Goal: Check status: Check status

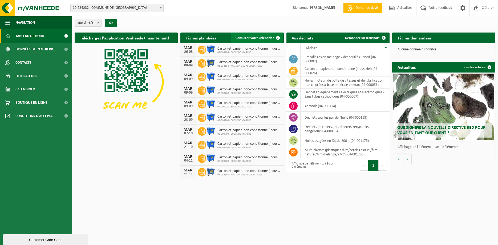
click at [277, 36] on span at bounding box center [277, 37] width 11 height 11
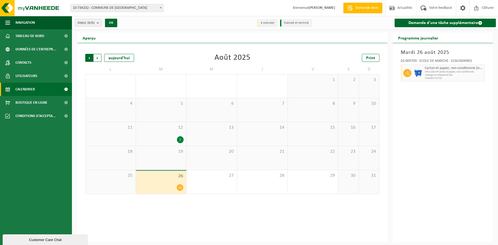
click at [96, 59] on span "Suivant" at bounding box center [97, 58] width 8 height 8
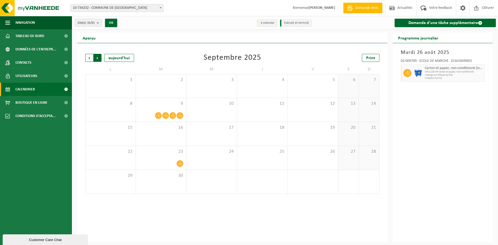
click at [89, 58] on span "Précédent" at bounding box center [89, 58] width 8 height 8
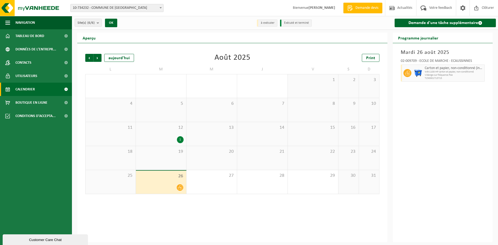
click at [183, 139] on div "1" at bounding box center [180, 139] width 7 height 7
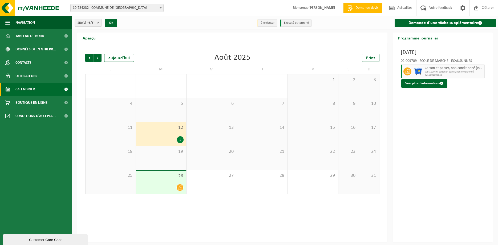
click at [202, 212] on div "Précédent Suivant aujourd'hui Août 2025 Print L M M J V S D 28 29 1 30 31 1 2 3…" at bounding box center [232, 142] width 310 height 199
click at [179, 188] on icon at bounding box center [180, 187] width 5 height 5
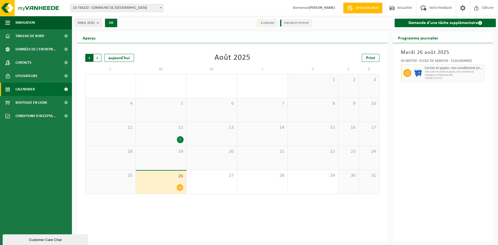
click at [96, 58] on span "Suivant" at bounding box center [97, 58] width 8 height 8
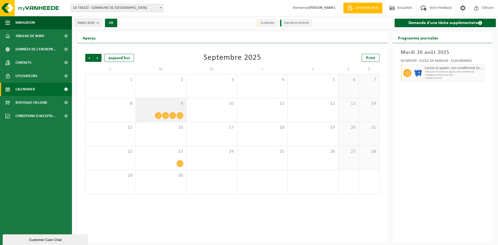
click at [159, 115] on icon at bounding box center [158, 115] width 5 height 5
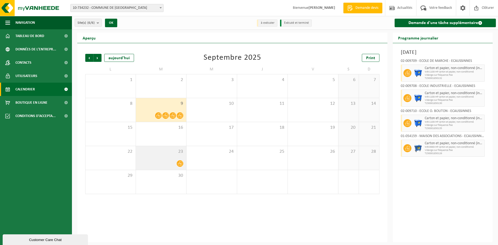
click at [182, 165] on icon at bounding box center [180, 163] width 5 height 5
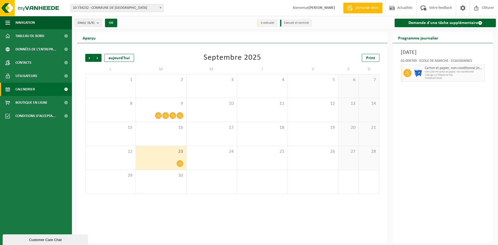
click at [322, 56] on div "Précédent Suivant aujourd'hui Septembre 2025 Print" at bounding box center [232, 58] width 294 height 8
click at [180, 116] on icon at bounding box center [180, 115] width 5 height 5
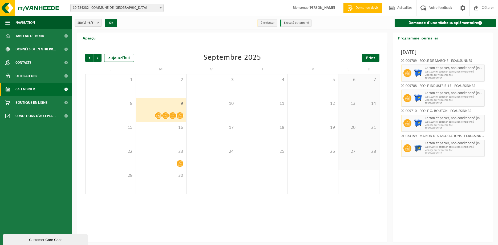
click at [370, 59] on span "Print" at bounding box center [370, 58] width 9 height 4
click at [161, 9] on span at bounding box center [160, 7] width 5 height 7
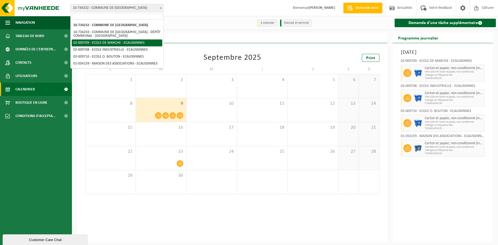
select select "38486"
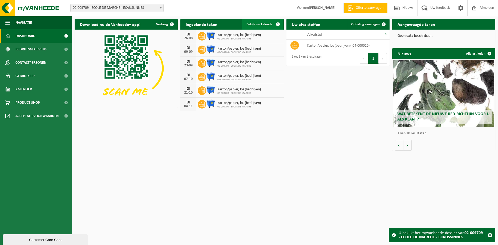
click at [278, 25] on span at bounding box center [277, 24] width 11 height 11
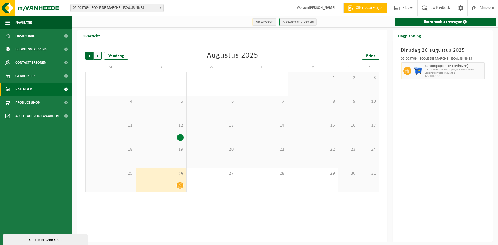
click at [98, 55] on span "Volgende" at bounding box center [97, 56] width 8 height 8
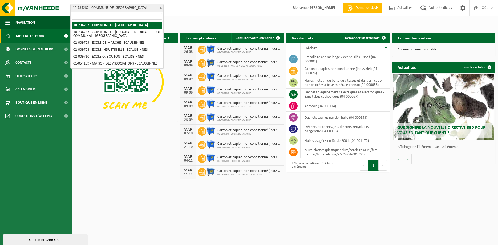
click at [160, 7] on b at bounding box center [160, 7] width 2 height 1
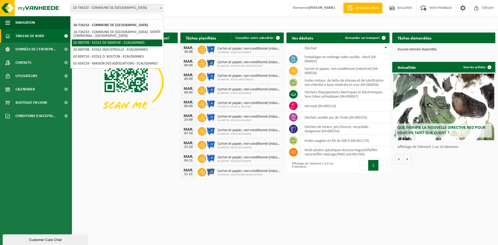
select select "38486"
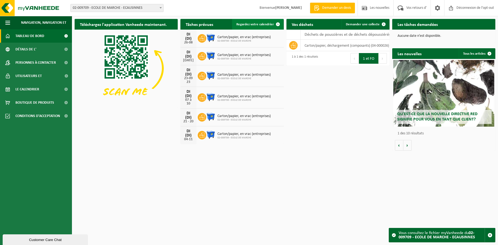
click at [270, 24] on span "Regardez votre calendrier" at bounding box center [255, 24] width 38 height 3
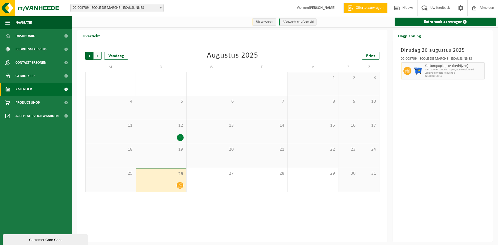
click at [97, 55] on span "Volgende" at bounding box center [97, 56] width 8 height 8
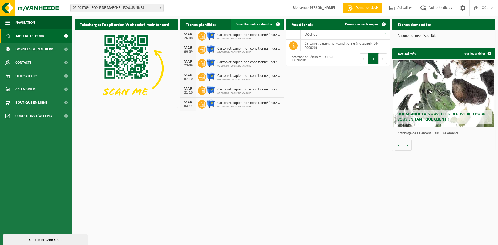
click at [255, 25] on span "Consulter votre calendrier" at bounding box center [254, 24] width 38 height 3
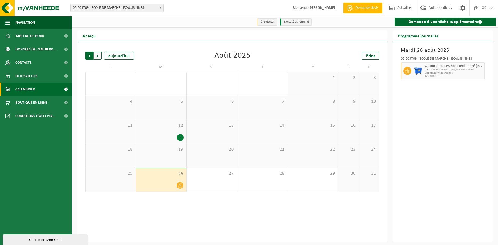
click at [98, 56] on span "Suivant" at bounding box center [97, 56] width 8 height 8
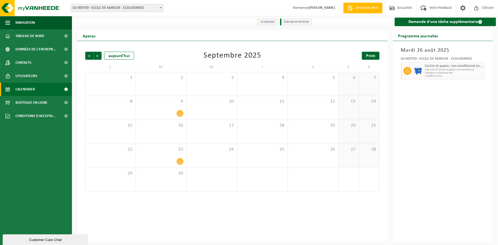
click at [370, 58] on span "Print" at bounding box center [370, 56] width 9 height 4
click at [161, 7] on span at bounding box center [160, 7] width 5 height 7
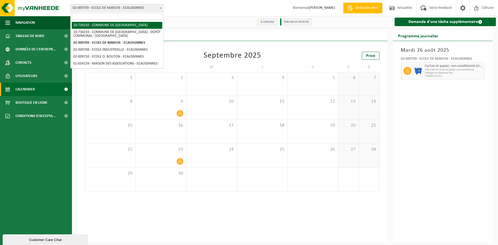
select select "7828"
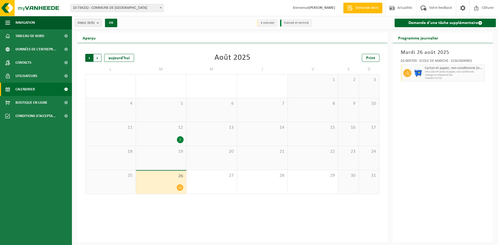
click at [97, 56] on span "Suivant" at bounding box center [97, 58] width 8 height 8
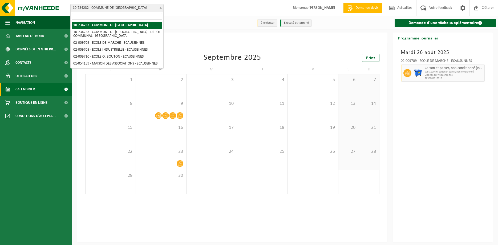
click at [161, 5] on span at bounding box center [160, 7] width 5 height 7
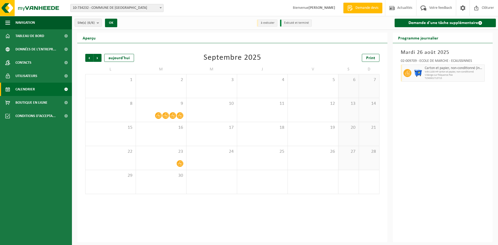
click at [161, 7] on b at bounding box center [160, 7] width 2 height 1
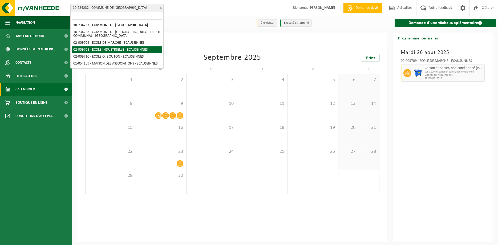
select select "38485"
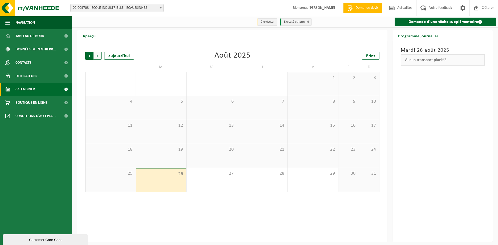
click at [100, 53] on span "Suivant" at bounding box center [97, 56] width 8 height 8
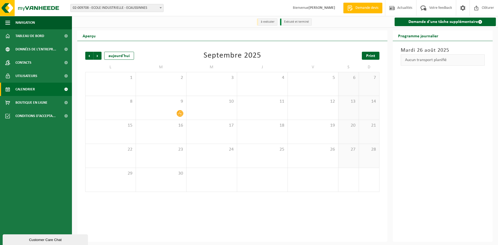
click at [371, 56] on span "Print" at bounding box center [370, 56] width 9 height 4
